Goal: Find specific fact: Find specific fact

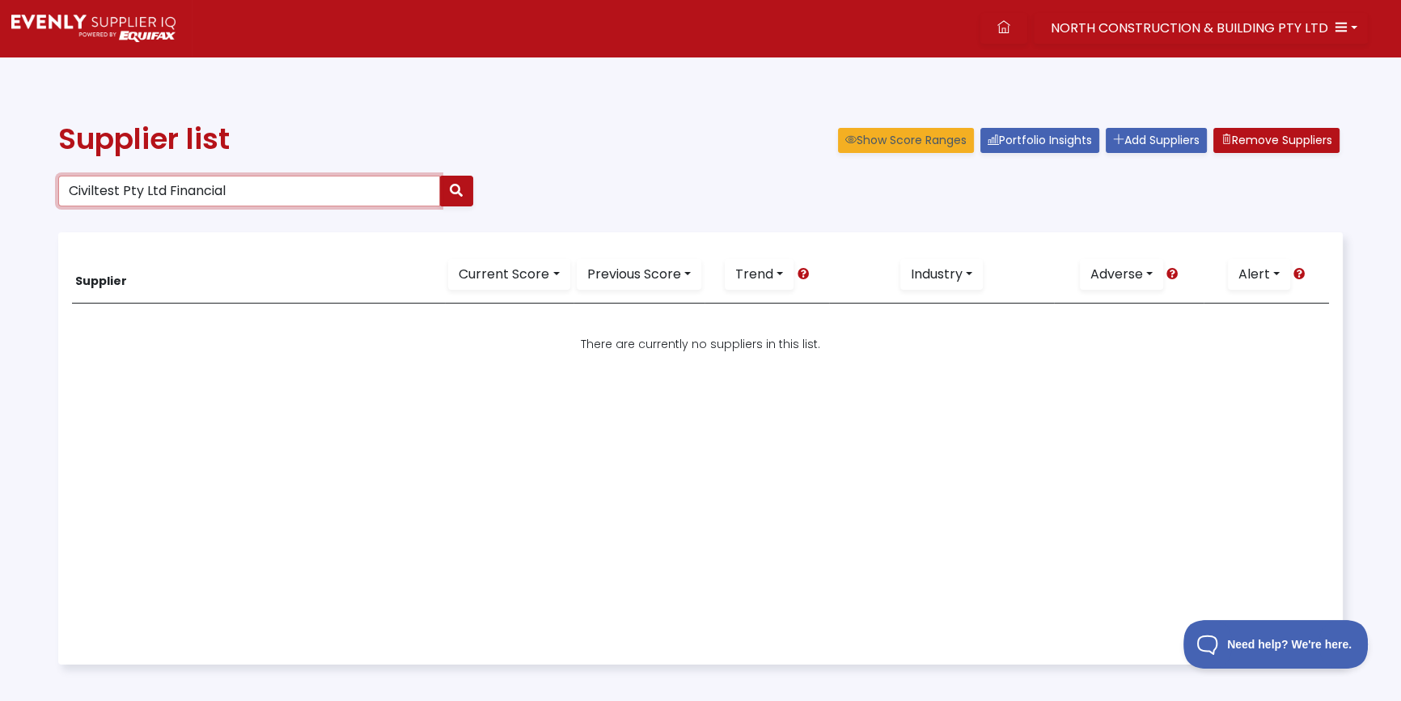
click at [218, 181] on input "Civiltest Pty Ltd Financial" at bounding box center [249, 191] width 382 height 31
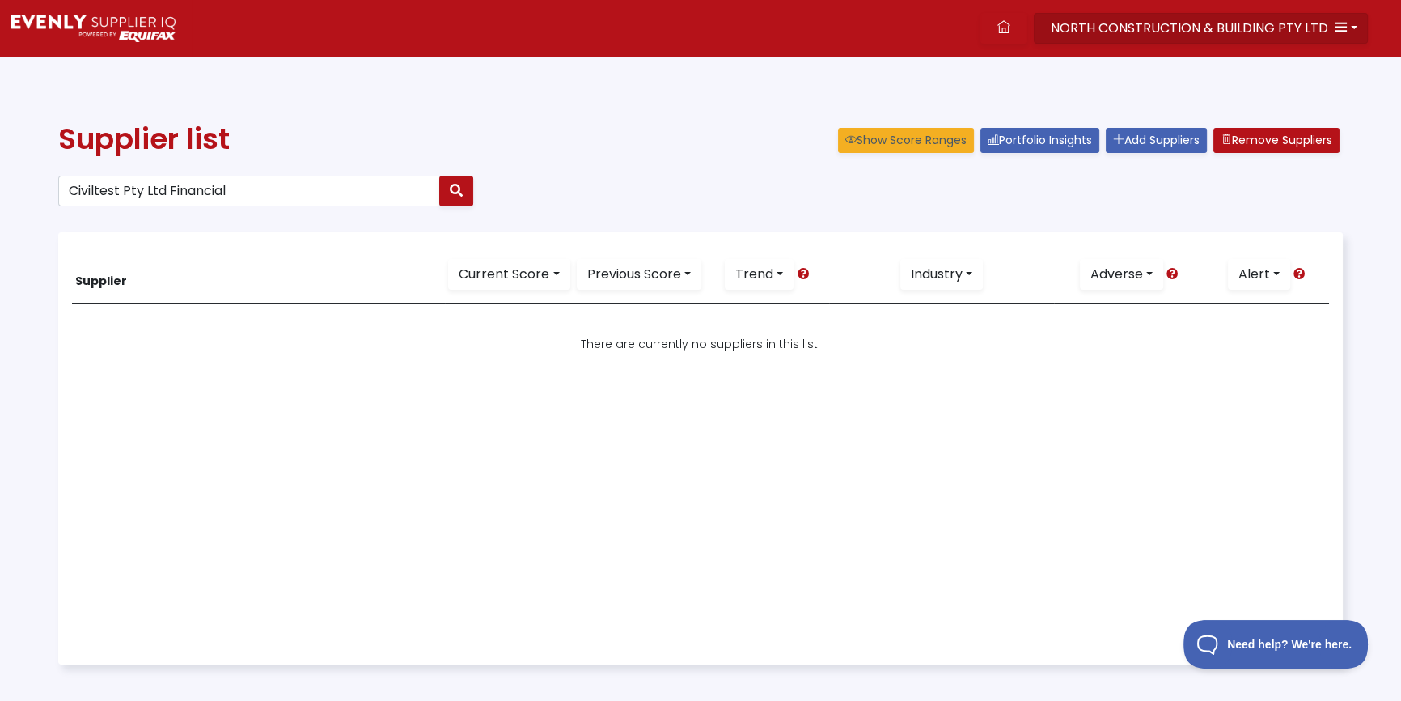
click at [1147, 21] on span "NORTH CONSTRUCTION & BUILDING PTY LTD" at bounding box center [1190, 28] width 278 height 19
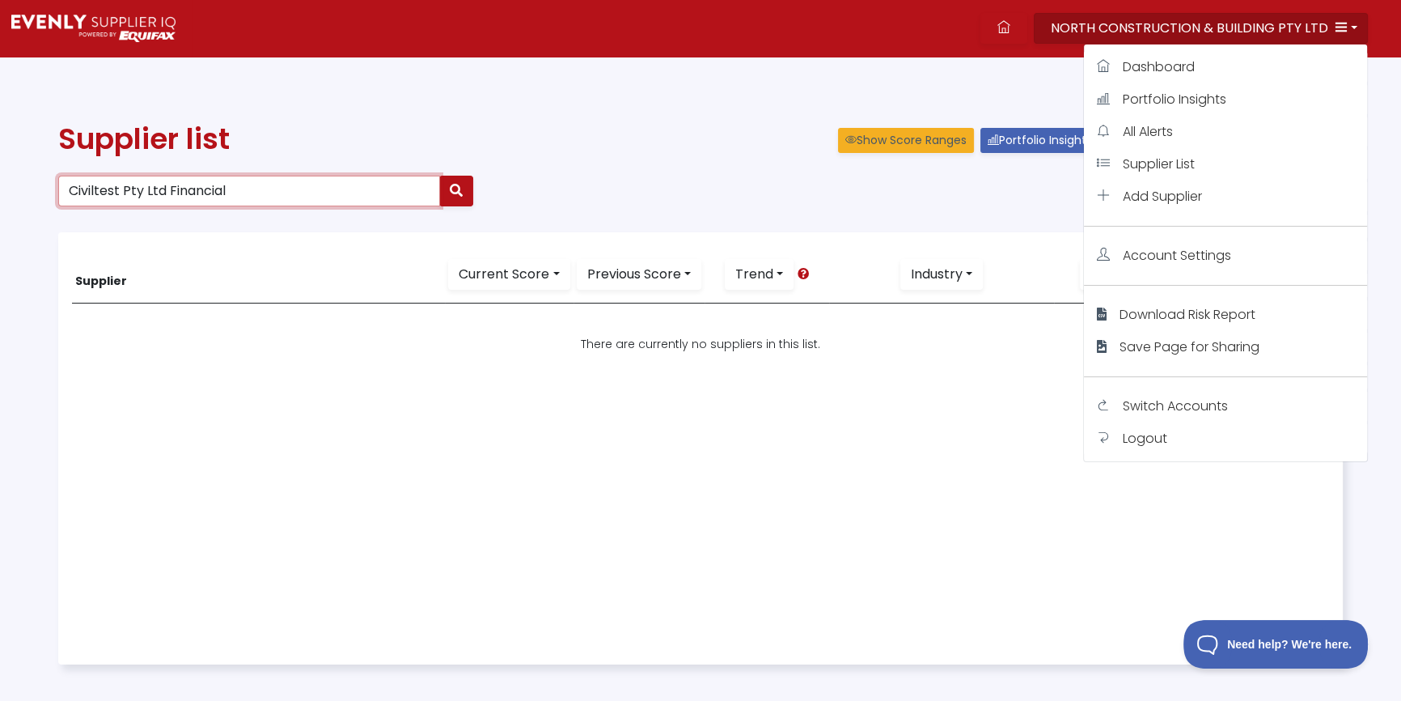
click at [246, 189] on input "Civiltest Pty Ltd Financial" at bounding box center [249, 191] width 382 height 31
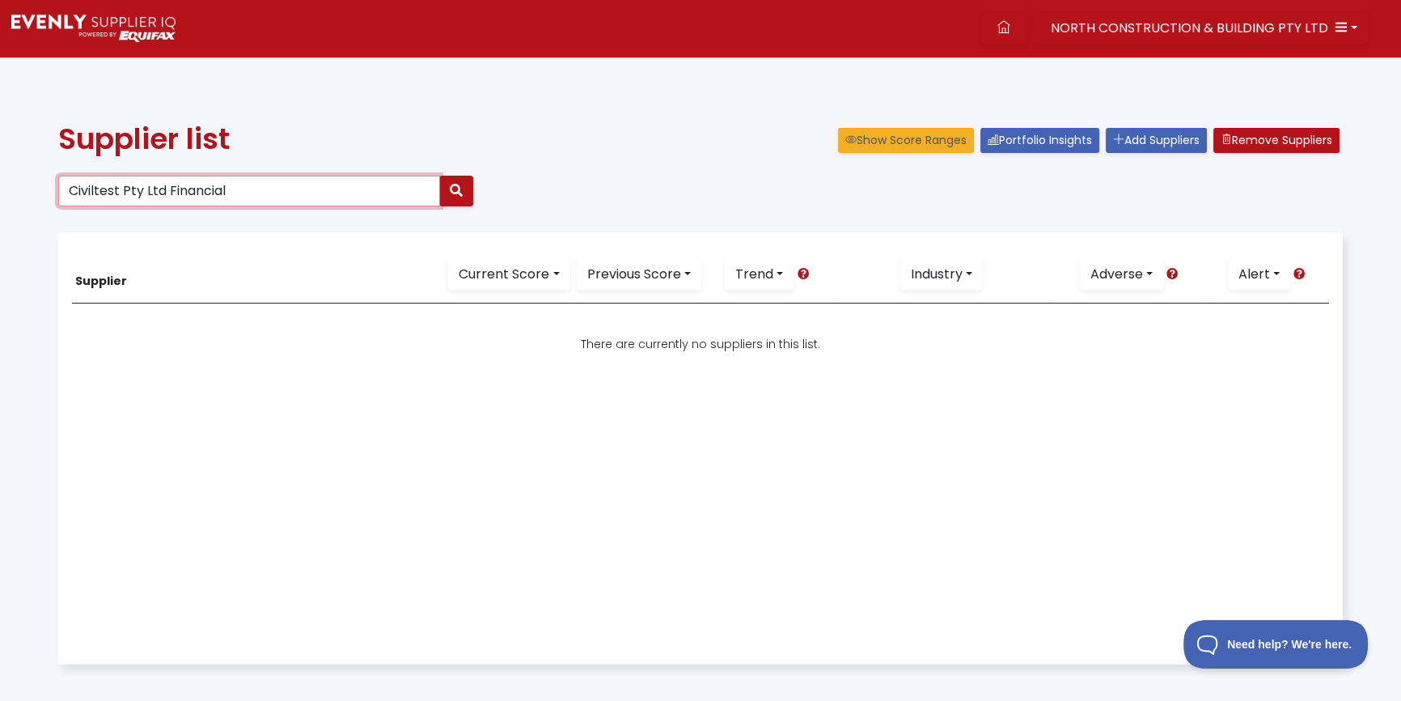
drag, startPoint x: 246, startPoint y: 197, endPoint x: -361, endPoint y: 219, distance: 607.3
click at [0, 219] on html "NORTH CONSTRUCTION & BUILDING PTY LTD Dashboard Portfolio Insights All Alerts S…" at bounding box center [700, 421] width 1401 height 843
type input "15669398921"
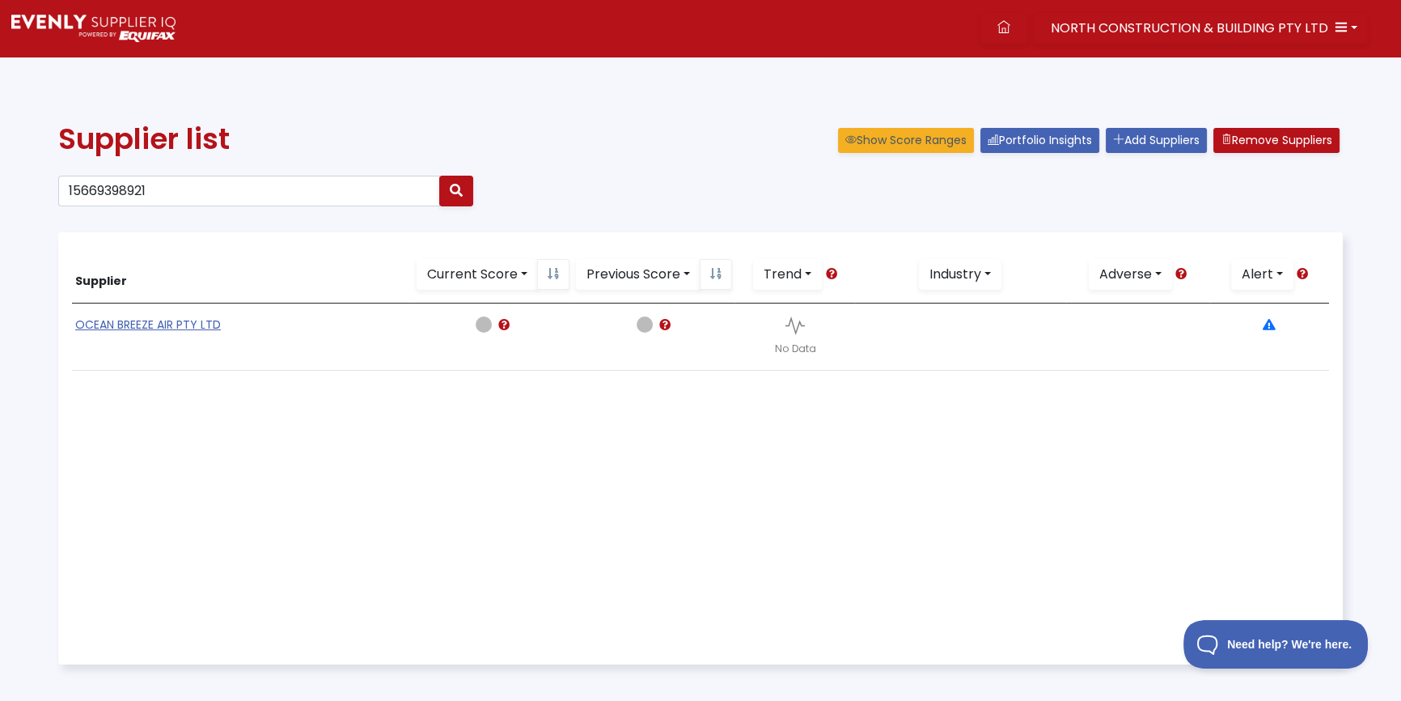
click at [177, 329] on link "OCEAN BREEZE AIR PTY LTD" at bounding box center [148, 324] width 146 height 16
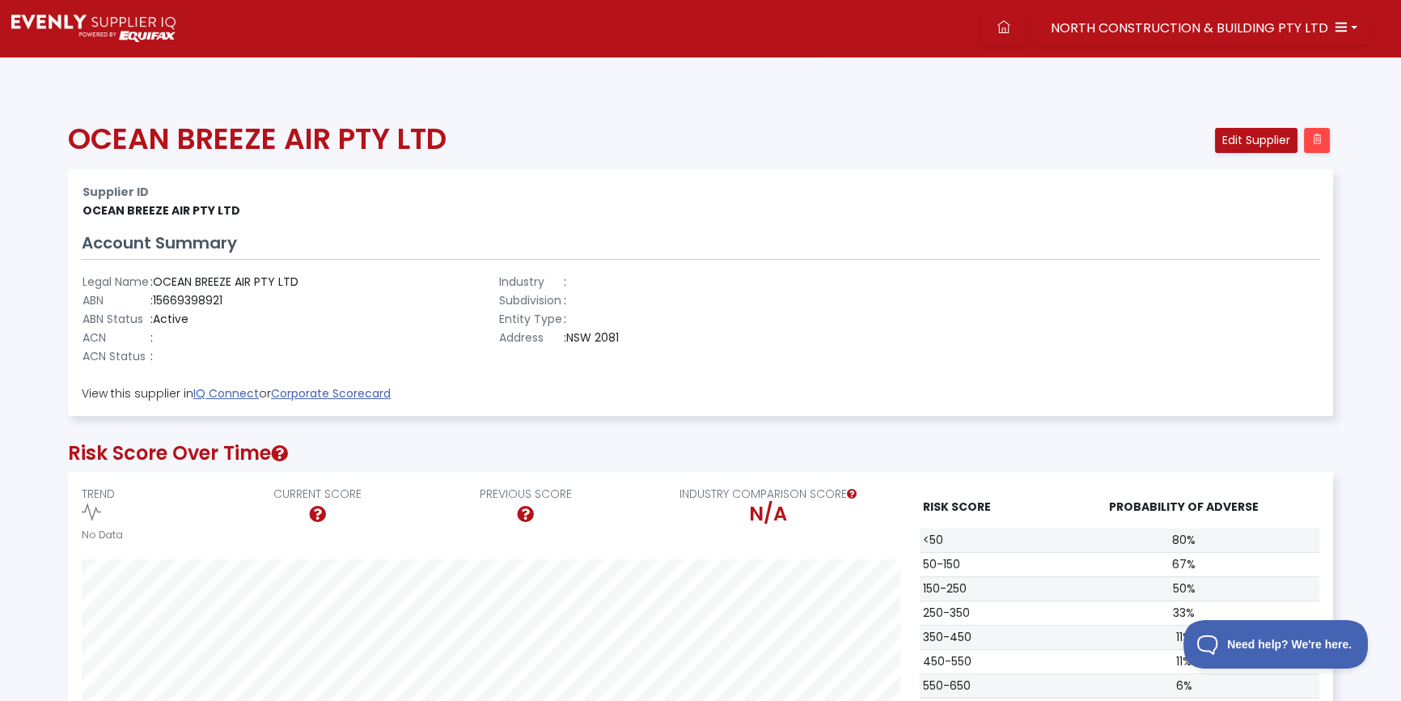
scroll to position [327, 1264]
click at [163, 301] on td ": 15669398921" at bounding box center [225, 300] width 150 height 19
drag, startPoint x: 164, startPoint y: 301, endPoint x: 181, endPoint y: 299, distance: 17.2
click at [165, 301] on td ": 15669398921" at bounding box center [225, 300] width 150 height 19
copy td "15669398921"
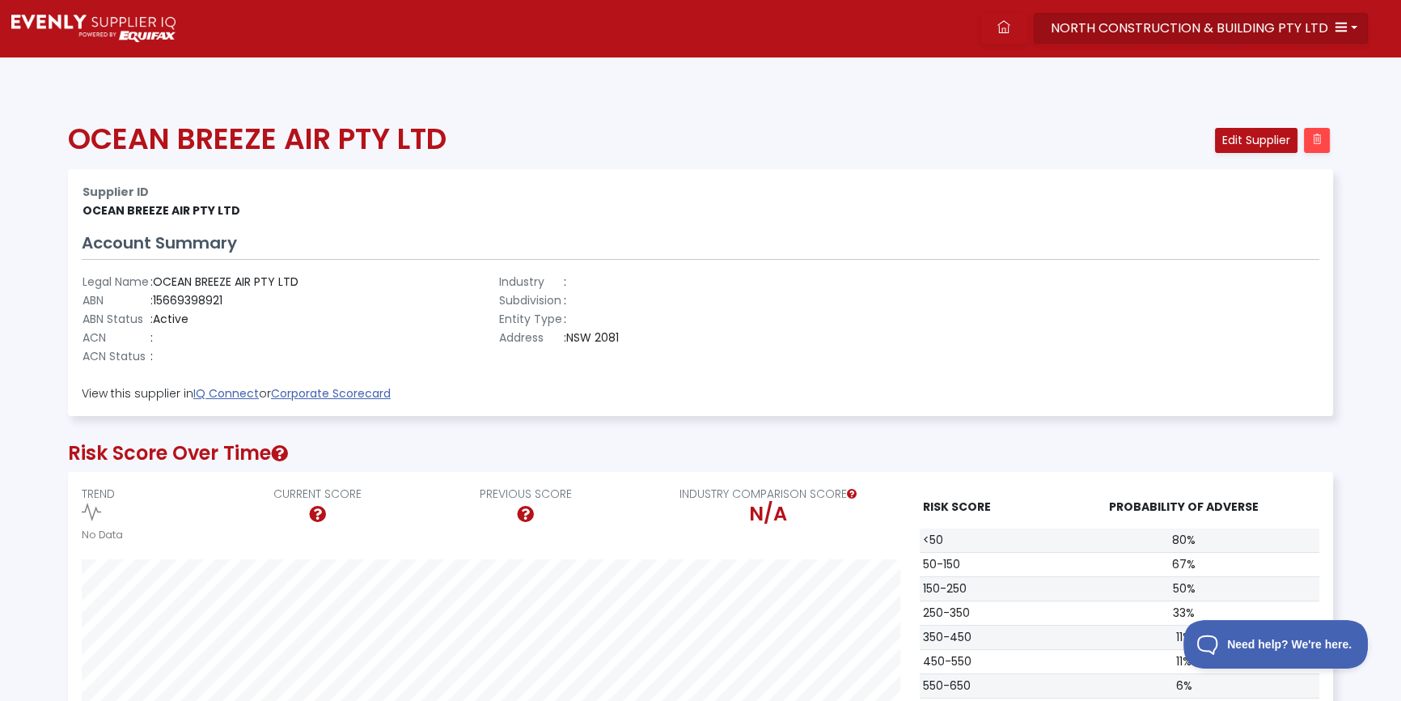
click at [1220, 30] on span "NORTH CONSTRUCTION & BUILDING PTY LTD" at bounding box center [1190, 28] width 278 height 19
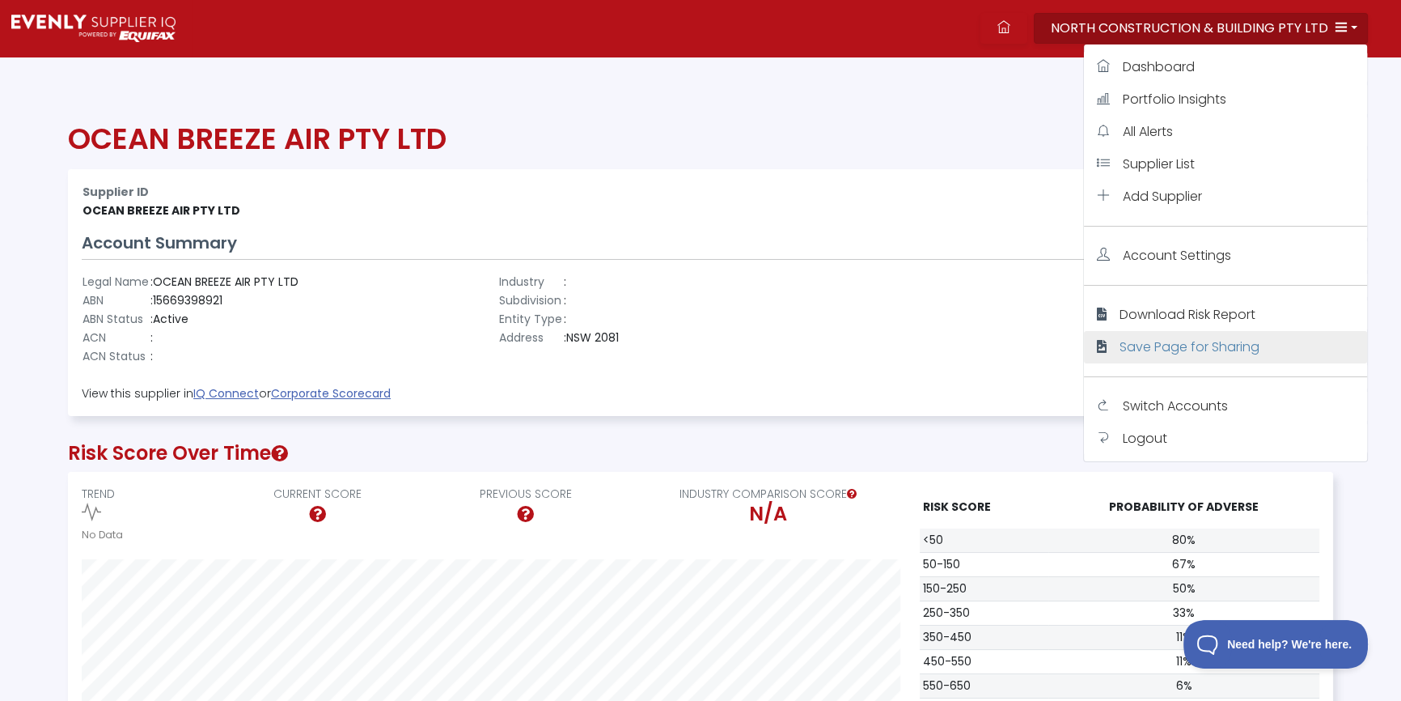
click at [1189, 348] on span "Save Page for Sharing" at bounding box center [1190, 346] width 140 height 19
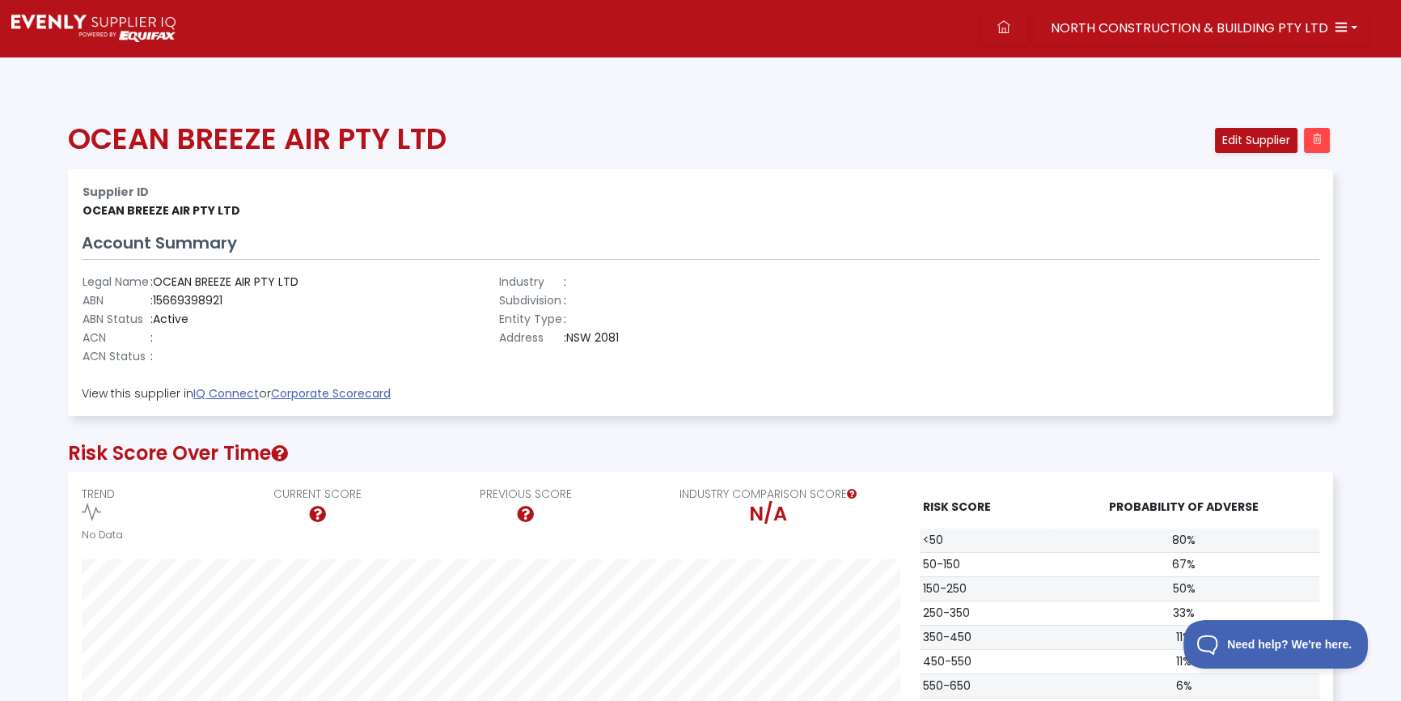
drag, startPoint x: 318, startPoint y: 356, endPoint x: 296, endPoint y: 289, distance: 70.6
click at [317, 351] on div "Legal Name : OCEAN BREEZE AIR PTY LTD ABN : 15669398921 ABN Status : Active ACN…" at bounding box center [283, 319] width 417 height 93
drag, startPoint x: 232, startPoint y: 206, endPoint x: 87, endPoint y: 205, distance: 145.6
click at [87, 205] on td "OCEAN BREEZE AIR PTY LTD" at bounding box center [491, 210] width 819 height 19
copy td "OCEAN BREEZE AIR PTY LTD"
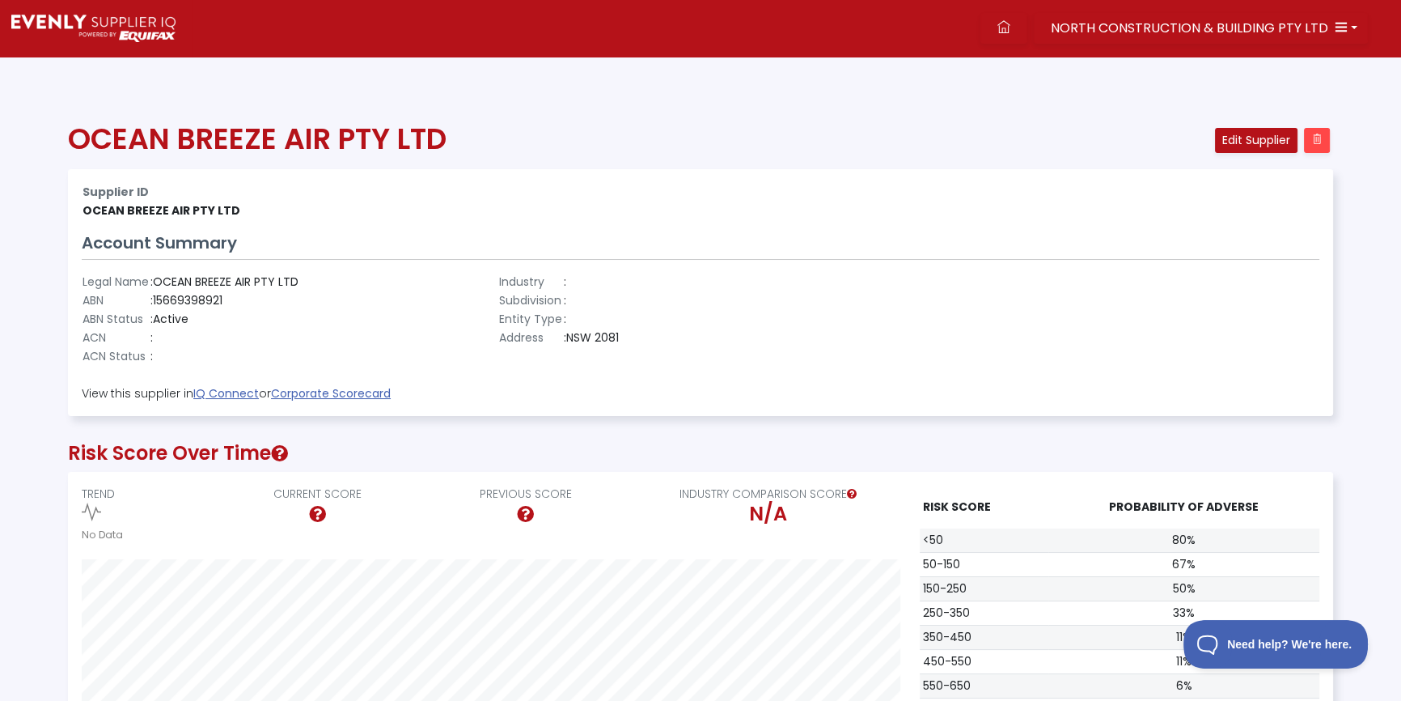
click at [201, 312] on td ": Active" at bounding box center [225, 319] width 150 height 19
click at [197, 297] on td ": 15669398921" at bounding box center [225, 300] width 150 height 19
copy td "15669398921"
drag, startPoint x: 947, startPoint y: 206, endPoint x: 918, endPoint y: 226, distance: 35.0
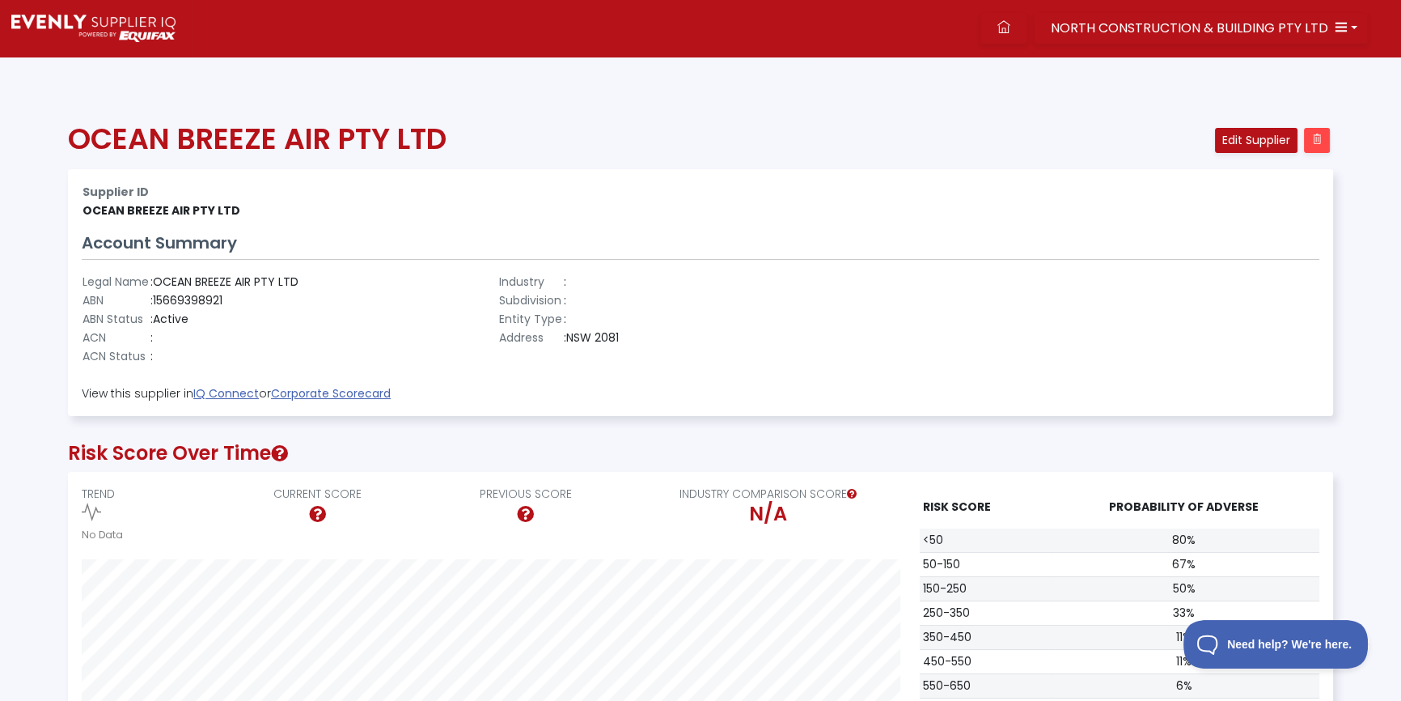
click at [918, 226] on div "Supplier ID OCEAN BREEZE AIR PTY LTD Account Summary Legal Name : OCEAN BREEZE …" at bounding box center [701, 292] width 1264 height 245
click at [787, 247] on div "Supplier ID OCEAN BREEZE AIR PTY LTD Account Summary Legal Name : OCEAN BREEZE …" at bounding box center [701, 292] width 1264 height 245
